Goal: Task Accomplishment & Management: Use online tool/utility

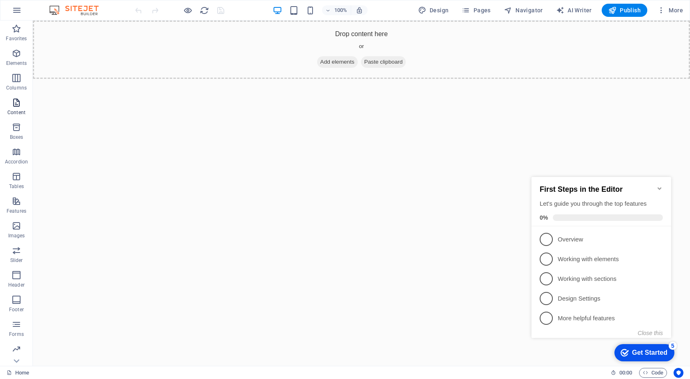
click at [18, 108] on span "Content" at bounding box center [16, 108] width 33 height 20
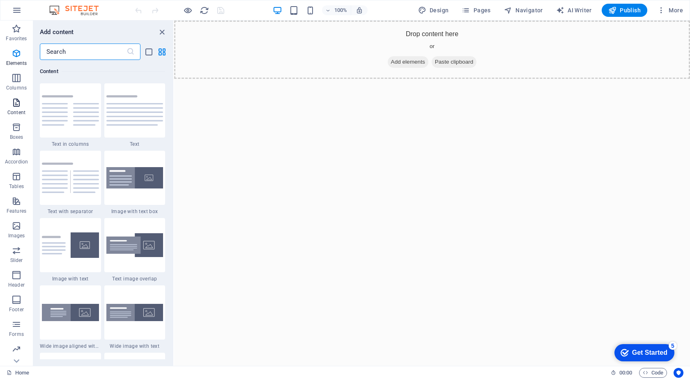
scroll to position [1437, 0]
click at [584, 9] on span "AI Writer" at bounding box center [574, 10] width 36 height 8
select select "English"
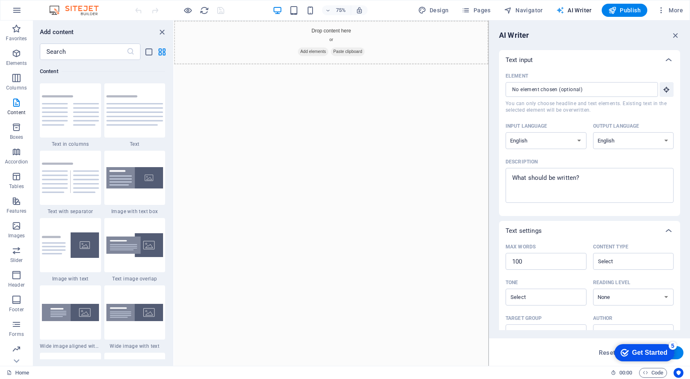
click at [581, 10] on span "AI Writer" at bounding box center [574, 10] width 36 height 8
drag, startPoint x: 675, startPoint y: 30, endPoint x: 501, endPoint y: 10, distance: 175.2
click at [675, 30] on button "button" at bounding box center [675, 35] width 9 height 10
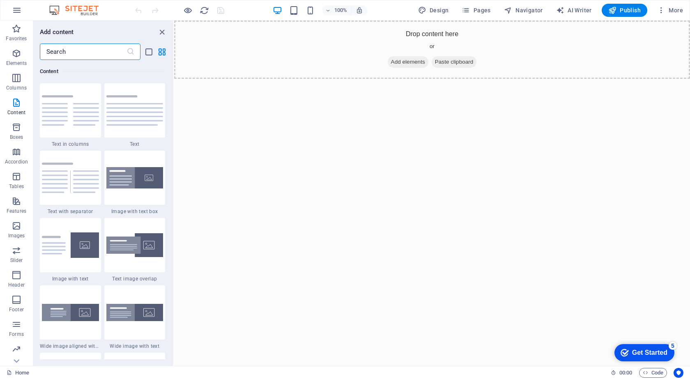
click at [90, 48] on input "text" at bounding box center [83, 52] width 87 height 16
click at [161, 28] on icon "close panel" at bounding box center [161, 32] width 9 height 9
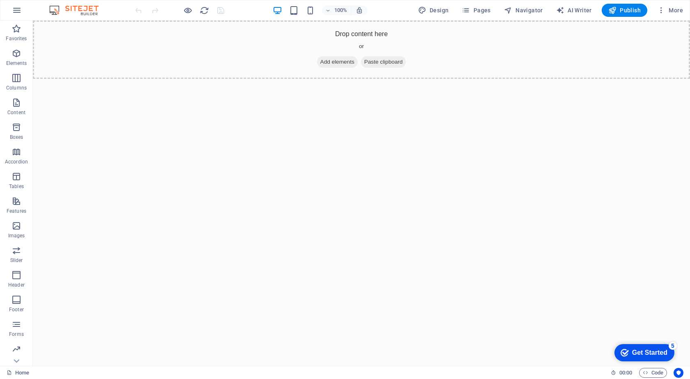
click at [634, 345] on div "checkmark Get Started 5" at bounding box center [644, 352] width 60 height 17
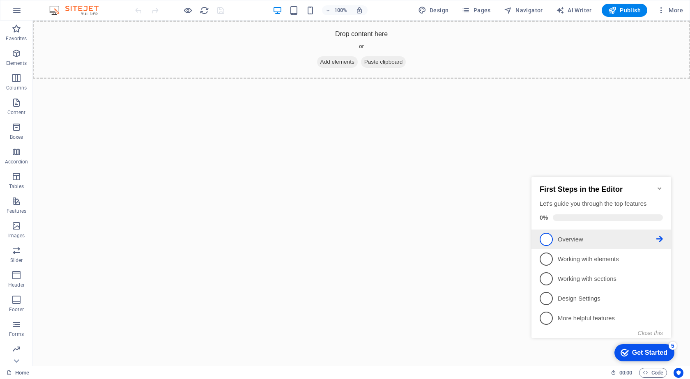
click at [549, 239] on span "1" at bounding box center [546, 239] width 13 height 13
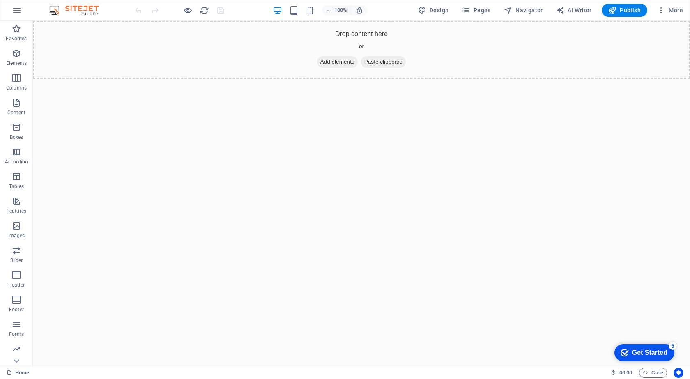
scroll to position [0, 0]
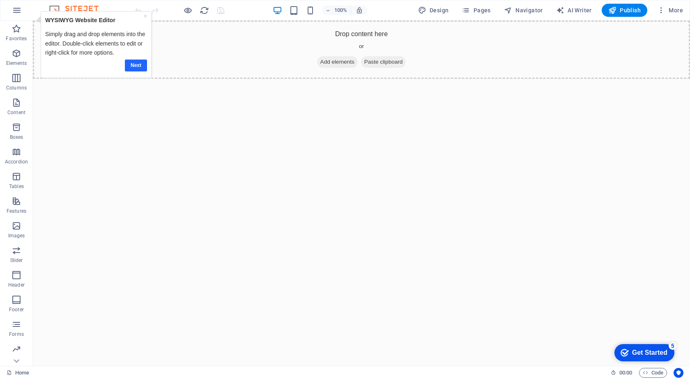
click at [134, 63] on link "Next" at bounding box center [135, 66] width 22 height 12
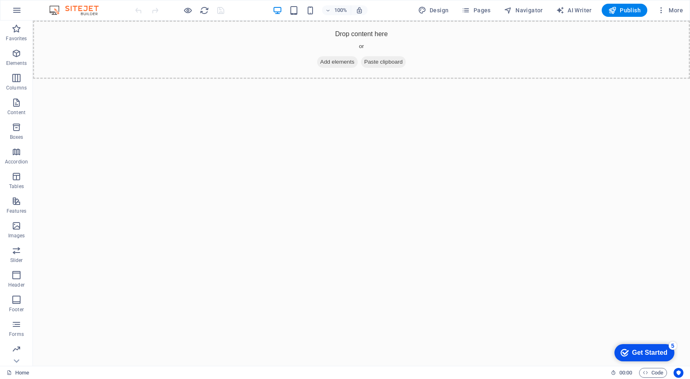
click at [634, 350] on div "Get Started" at bounding box center [649, 352] width 35 height 7
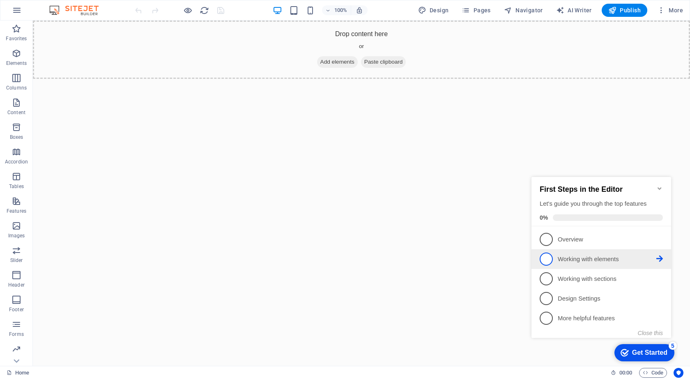
click at [547, 259] on span "2" at bounding box center [546, 259] width 13 height 13
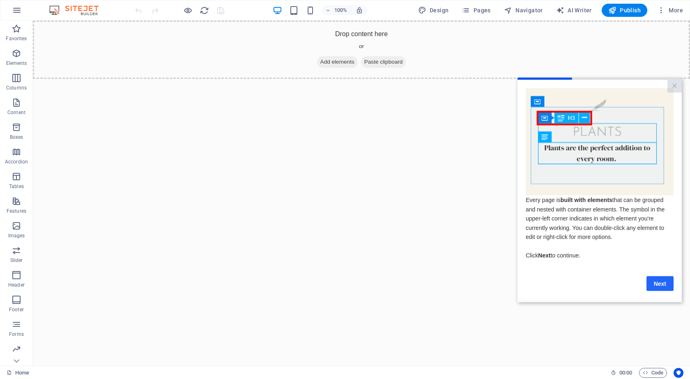
click at [657, 287] on link "Next" at bounding box center [659, 283] width 27 height 15
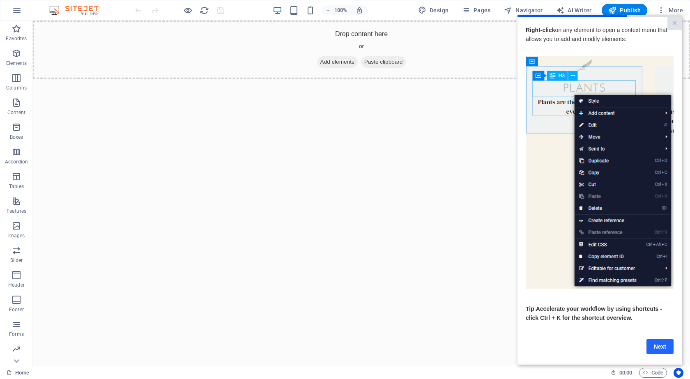
click at [657, 345] on link "Next" at bounding box center [659, 346] width 27 height 15
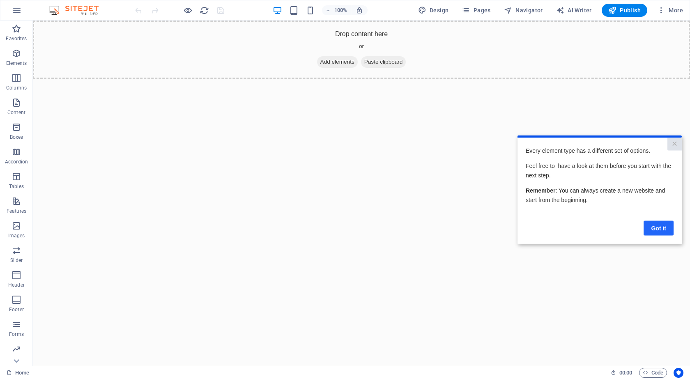
click at [662, 229] on link "Got it" at bounding box center [658, 227] width 30 height 15
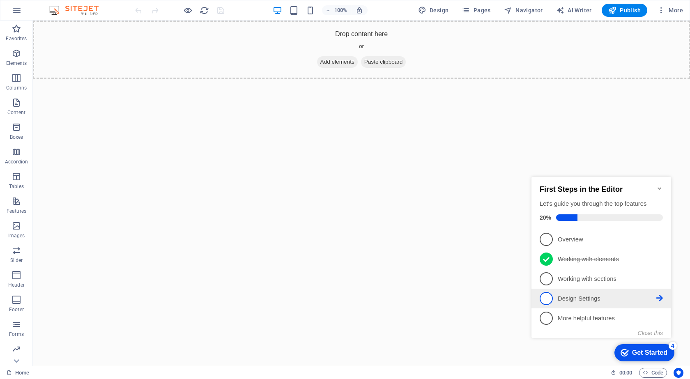
click at [546, 298] on span "4" at bounding box center [546, 298] width 13 height 13
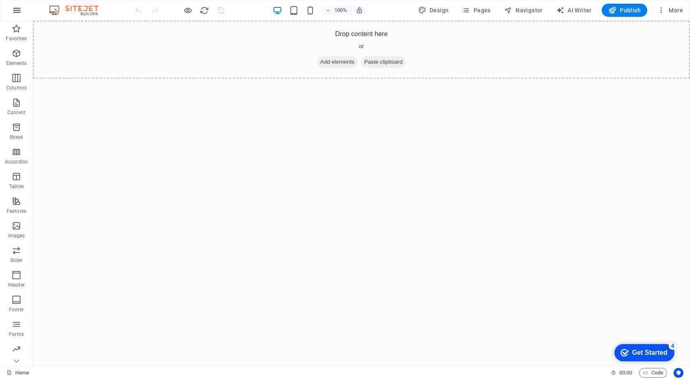
click at [17, 4] on button "button" at bounding box center [17, 10] width 20 height 20
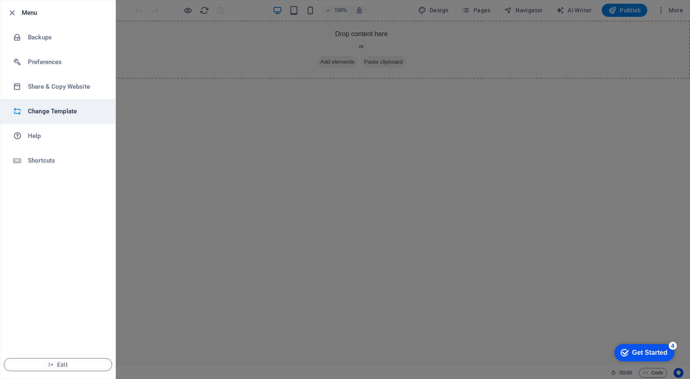
click at [51, 114] on h6 "Change Template" at bounding box center [66, 111] width 76 height 10
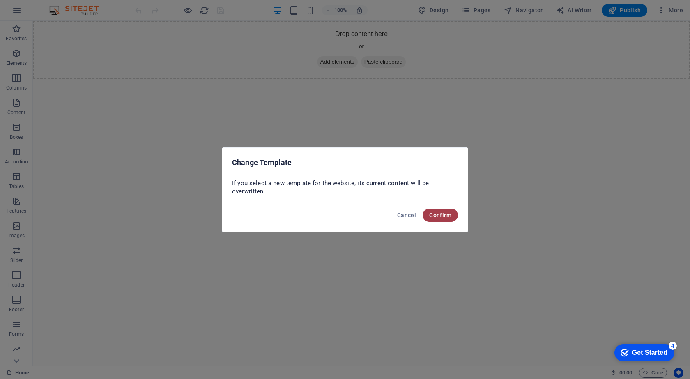
click at [437, 216] on span "Confirm" at bounding box center [440, 215] width 22 height 7
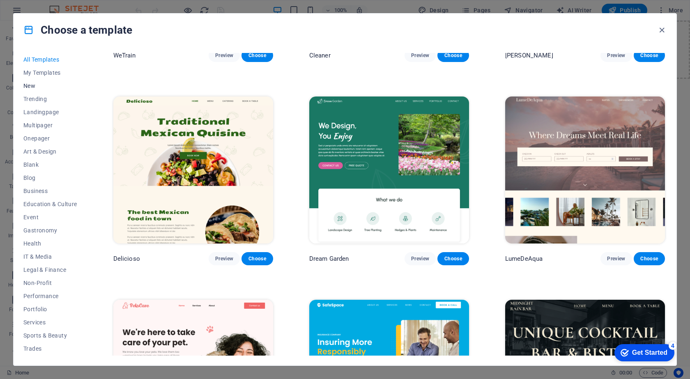
scroll to position [493, 0]
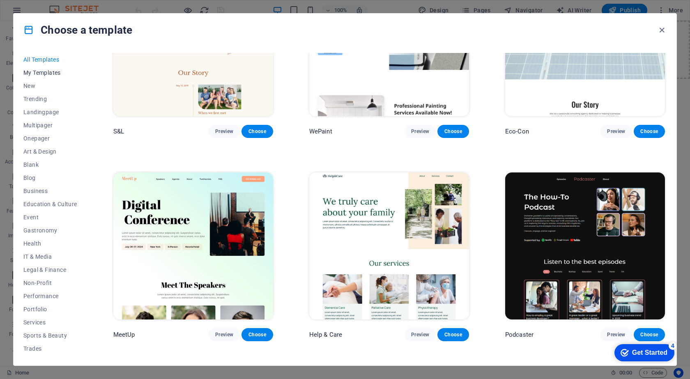
click at [47, 72] on span "My Templates" at bounding box center [50, 72] width 54 height 7
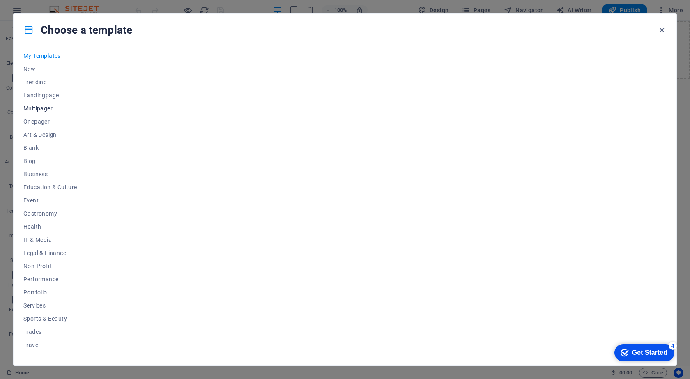
scroll to position [26, 0]
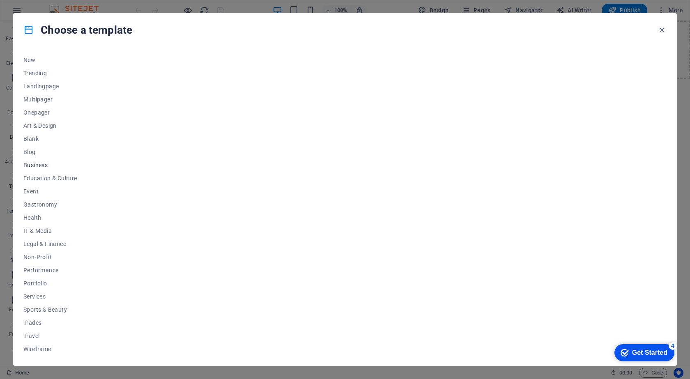
click at [44, 164] on span "Business" at bounding box center [50, 165] width 54 height 7
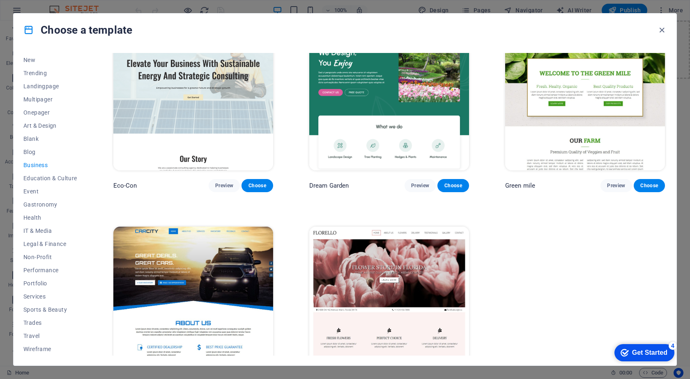
scroll to position [41, 0]
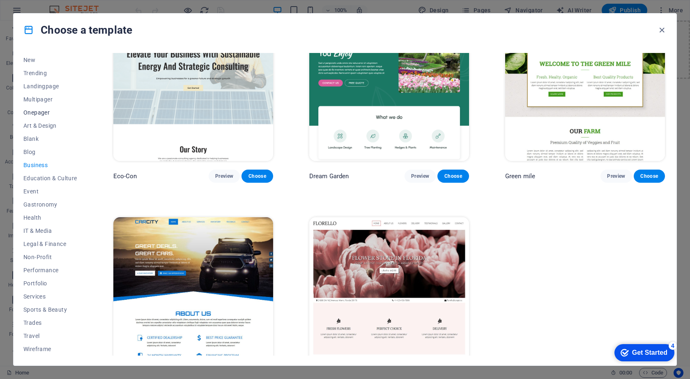
click at [45, 111] on span "Onepager" at bounding box center [50, 112] width 54 height 7
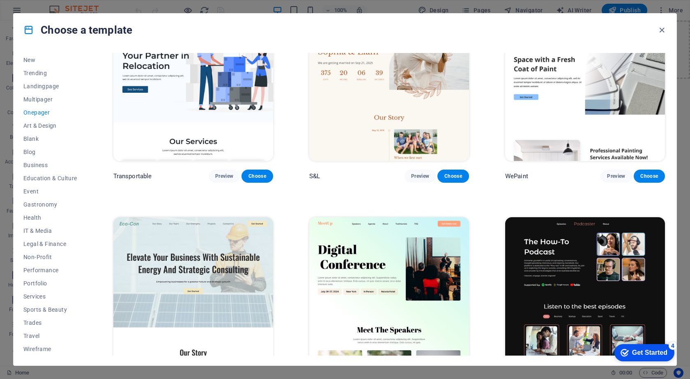
scroll to position [243, 0]
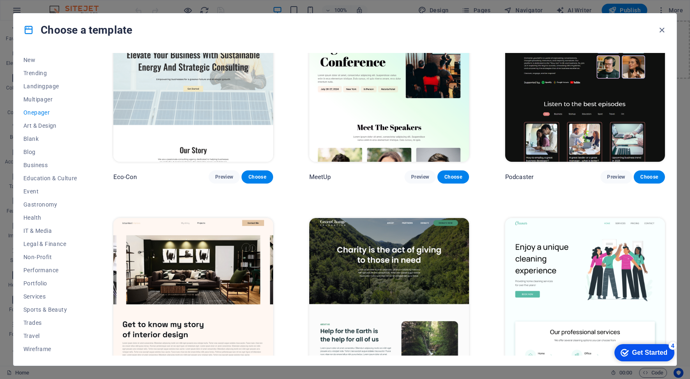
click at [361, 99] on img at bounding box center [389, 88] width 160 height 147
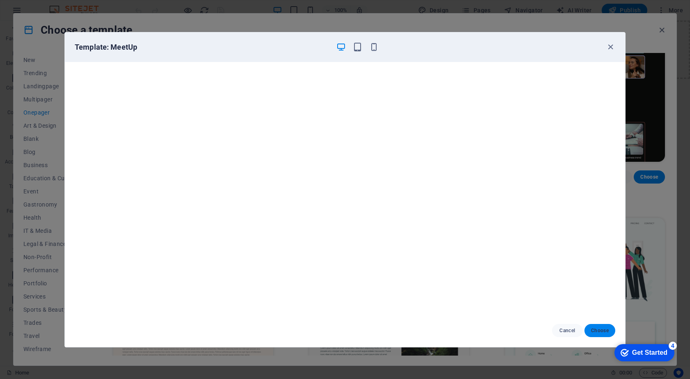
click at [599, 331] on span "Choose" at bounding box center [600, 330] width 18 height 7
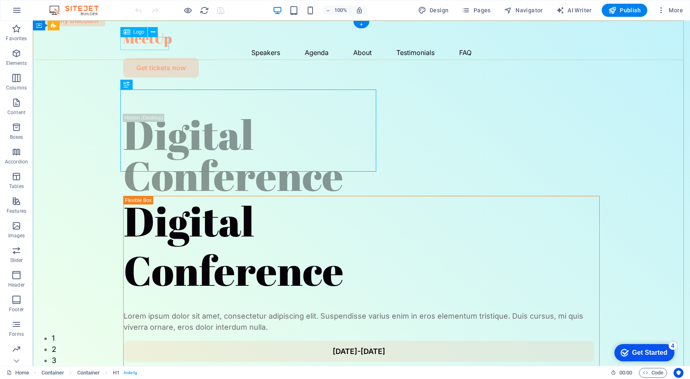
click at [162, 41] on div at bounding box center [361, 40] width 476 height 13
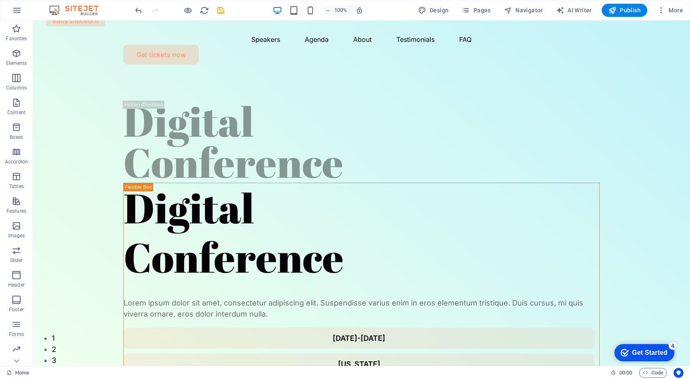
click at [145, 10] on div at bounding box center [179, 10] width 92 height 13
click at [142, 9] on icon "undo" at bounding box center [138, 10] width 9 height 9
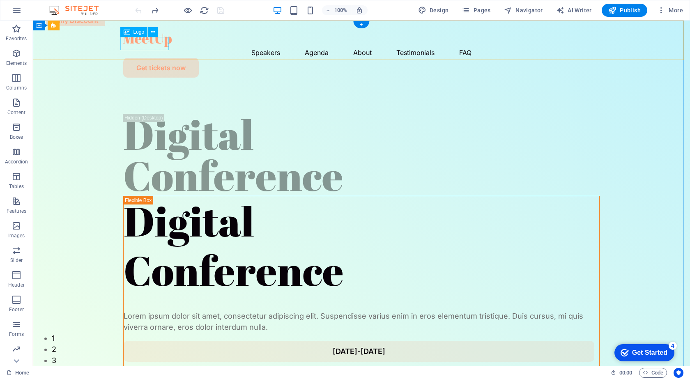
click at [135, 41] on div at bounding box center [361, 40] width 476 height 13
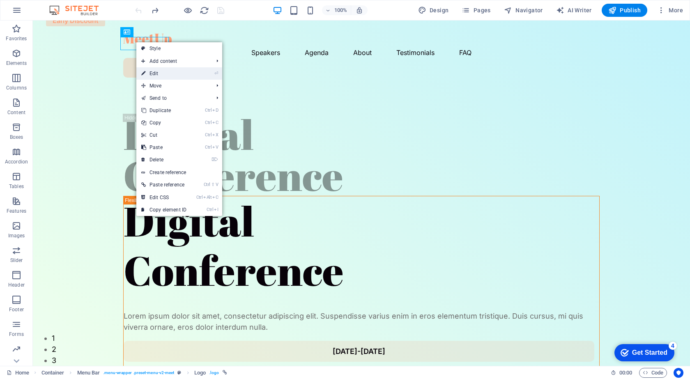
click at [177, 75] on link "⏎ Edit" at bounding box center [163, 73] width 55 height 12
select select "px"
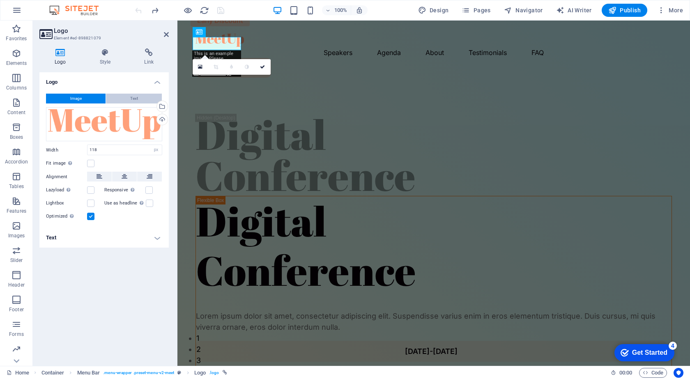
click at [142, 96] on button "Text" at bounding box center [134, 99] width 56 height 10
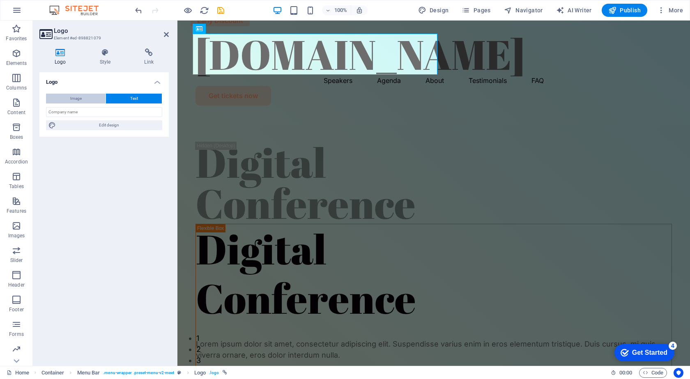
click at [71, 94] on span "Image" at bounding box center [75, 99] width 11 height 10
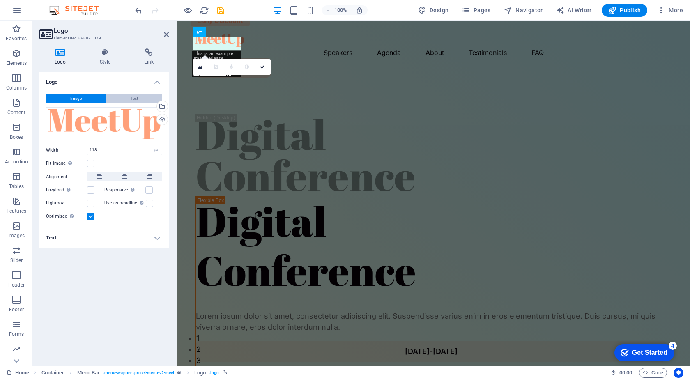
click at [117, 94] on button "Text" at bounding box center [134, 99] width 56 height 10
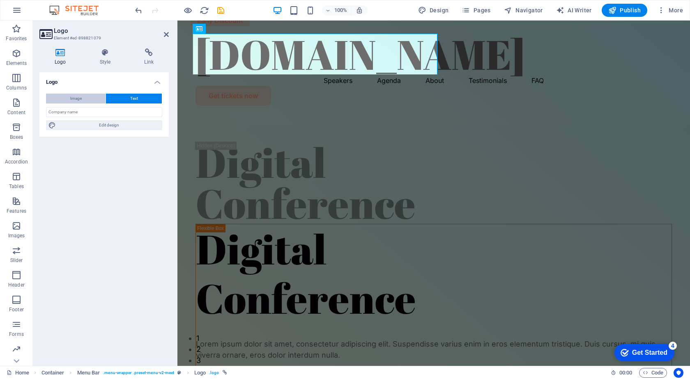
click at [82, 96] on button "Image" at bounding box center [76, 99] width 60 height 10
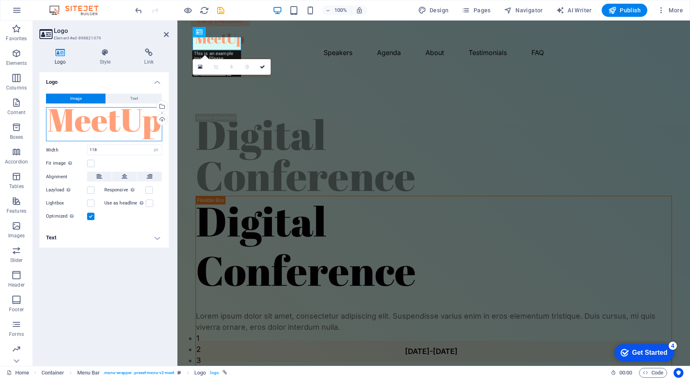
click at [97, 120] on div "Drag files here, click to choose files or select files from Files or our free s…" at bounding box center [104, 124] width 116 height 34
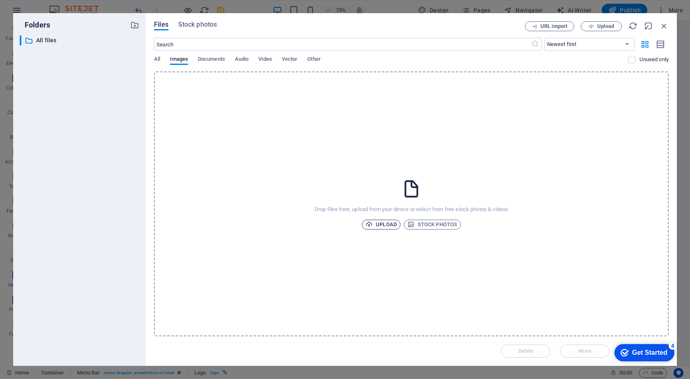
click at [381, 226] on span "Upload" at bounding box center [380, 225] width 31 height 10
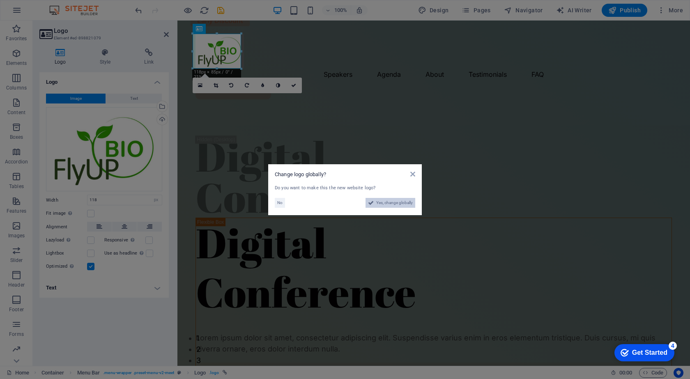
click at [399, 204] on span "Yes, change globally" at bounding box center [394, 203] width 37 height 10
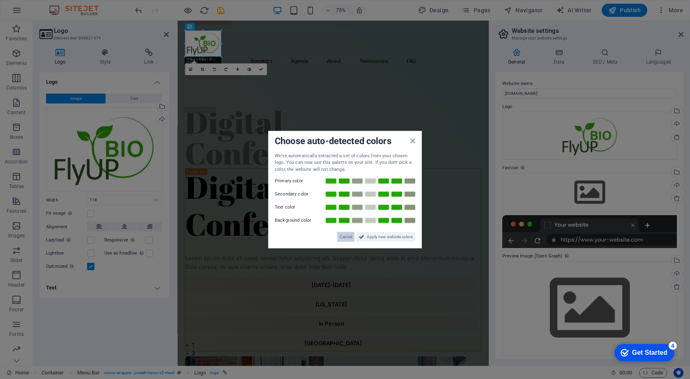
click at [343, 238] on span "Cancel" at bounding box center [346, 237] width 12 height 10
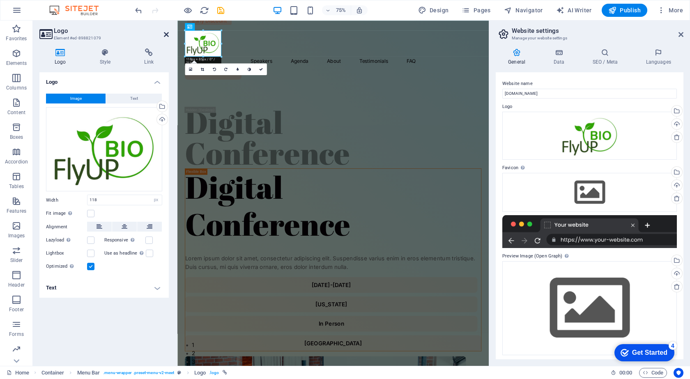
click at [164, 33] on icon at bounding box center [166, 34] width 5 height 7
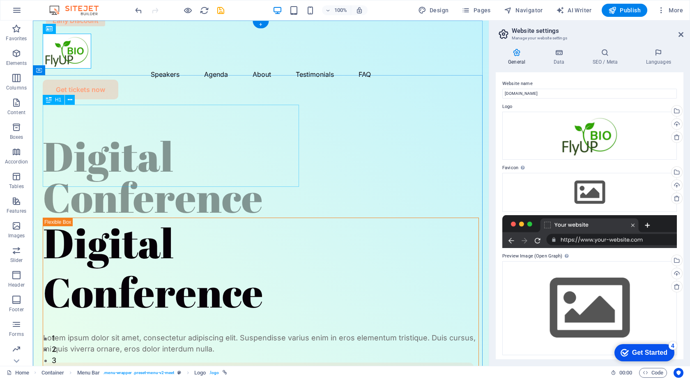
click at [227, 135] on div "Digital Conference" at bounding box center [261, 176] width 436 height 82
click at [51, 50] on div at bounding box center [261, 51] width 436 height 35
click at [91, 67] on div at bounding box center [261, 51] width 436 height 35
click at [129, 69] on div "Speakers Agenda About Testimonials FAQ Get tickets now" at bounding box center [261, 63] width 456 height 85
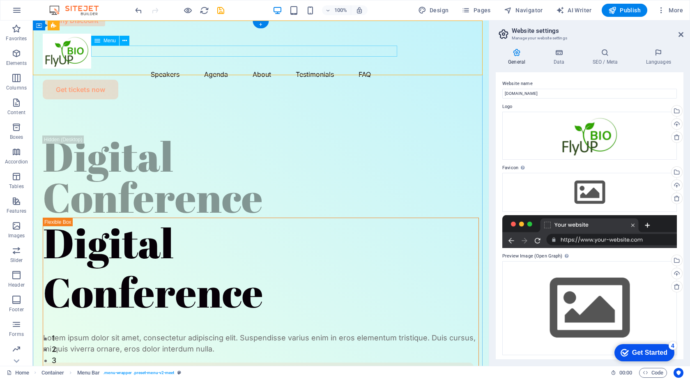
click at [147, 69] on nav "Speakers Agenda About Testimonials FAQ" at bounding box center [261, 74] width 436 height 11
click at [150, 69] on nav "Speakers Agenda About Testimonials FAQ" at bounding box center [261, 74] width 436 height 11
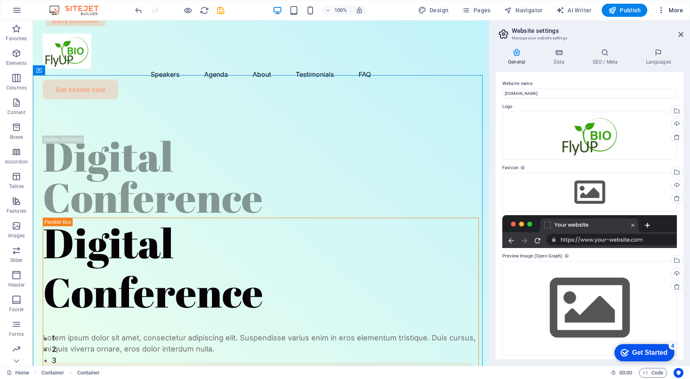
click at [666, 9] on span "More" at bounding box center [670, 10] width 26 height 8
